Goal: Task Accomplishment & Management: Complete application form

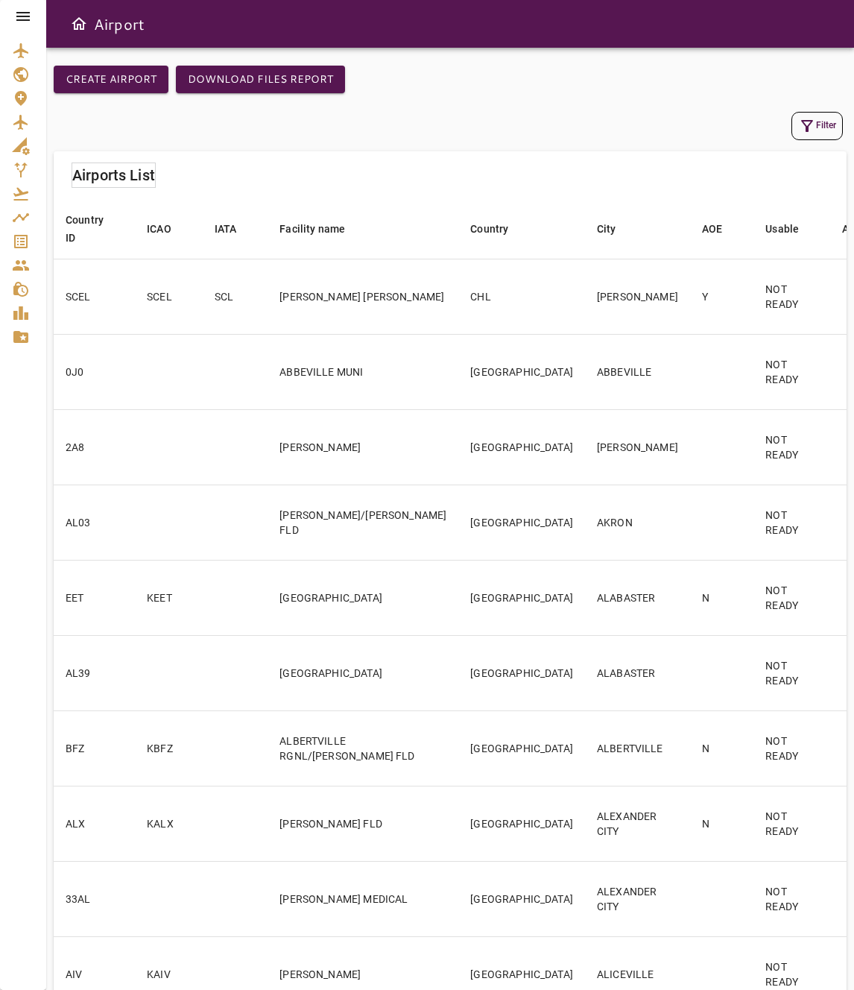
click at [22, 19] on icon at bounding box center [23, 16] width 18 height 18
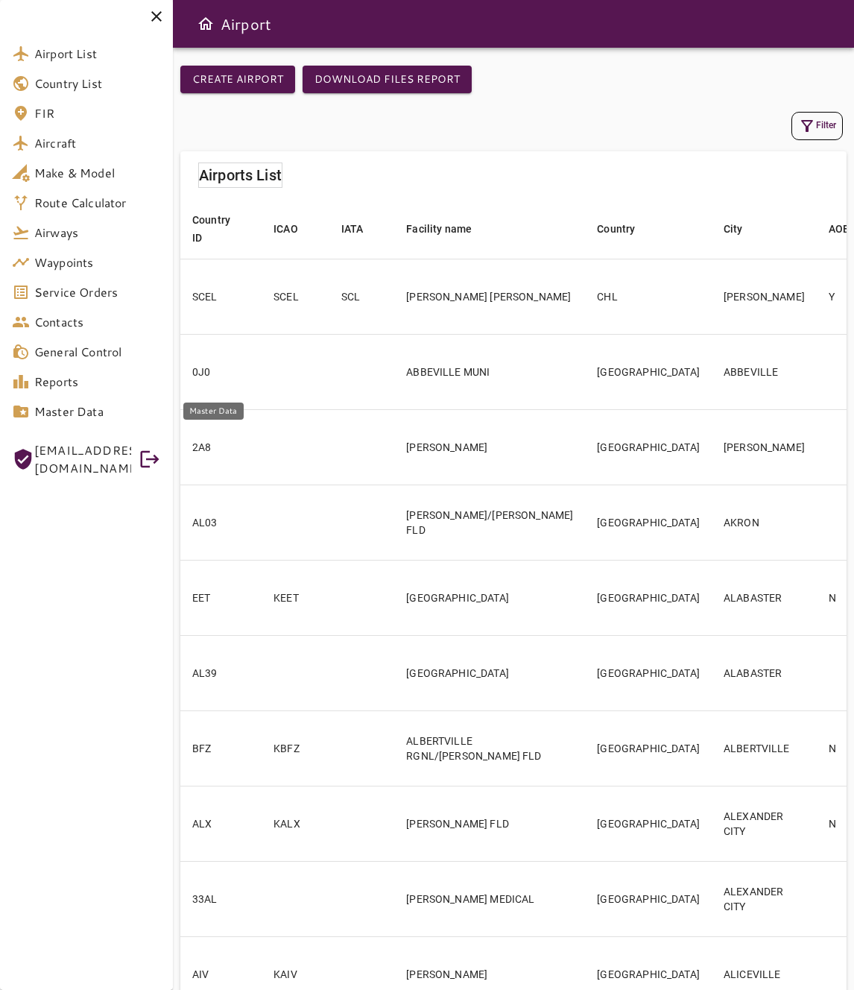
click at [103, 405] on span "Master Data" at bounding box center [97, 411] width 127 height 18
